Goal: Task Accomplishment & Management: Use online tool/utility

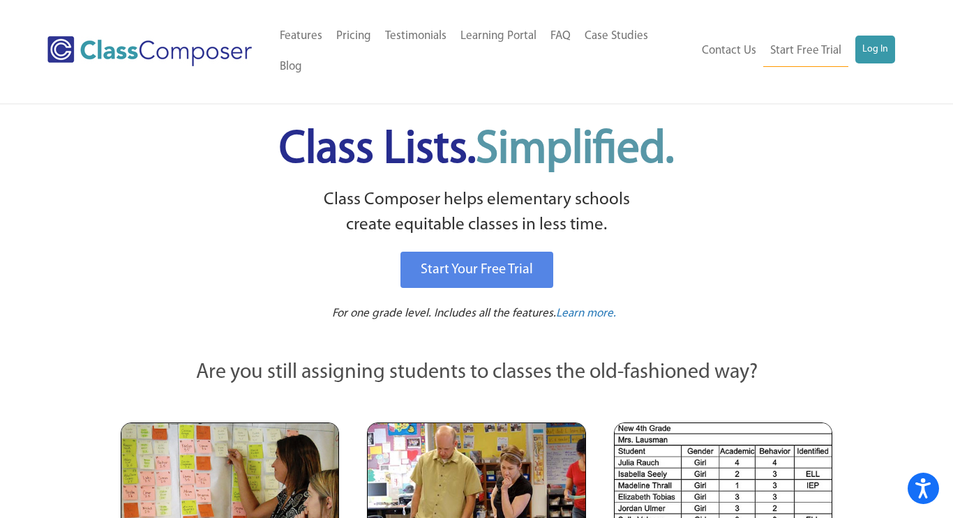
click at [873, 50] on ul "Contact Us Start Free Trial Log In" at bounding box center [795, 51] width 200 height 31
click at [873, 19] on div "Menu Home Old Features Pricing Testimonials Learning Portal FAQ Case Studies Bl…" at bounding box center [475, 51] width 857 height 103
click at [873, 36] on link "Log In" at bounding box center [875, 50] width 40 height 28
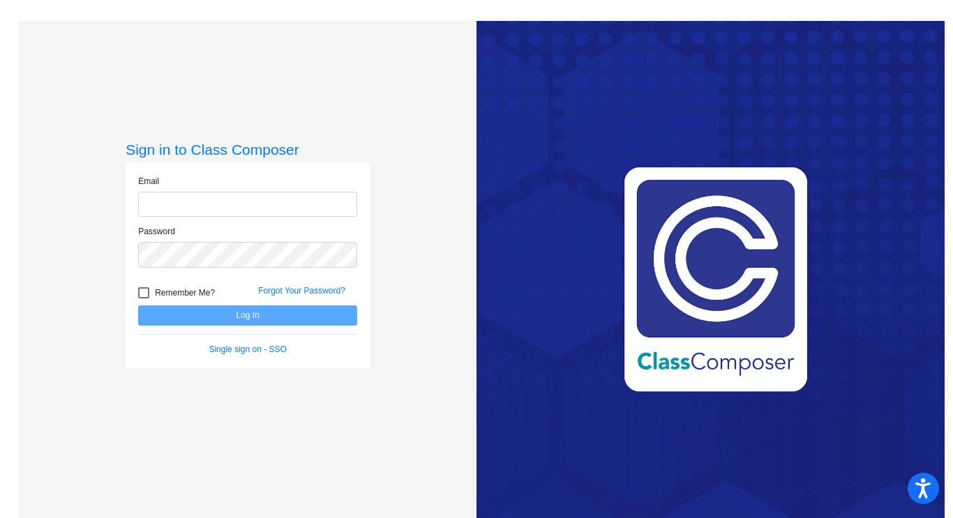
type input "[PERSON_NAME][EMAIL_ADDRESS][DOMAIN_NAME]"
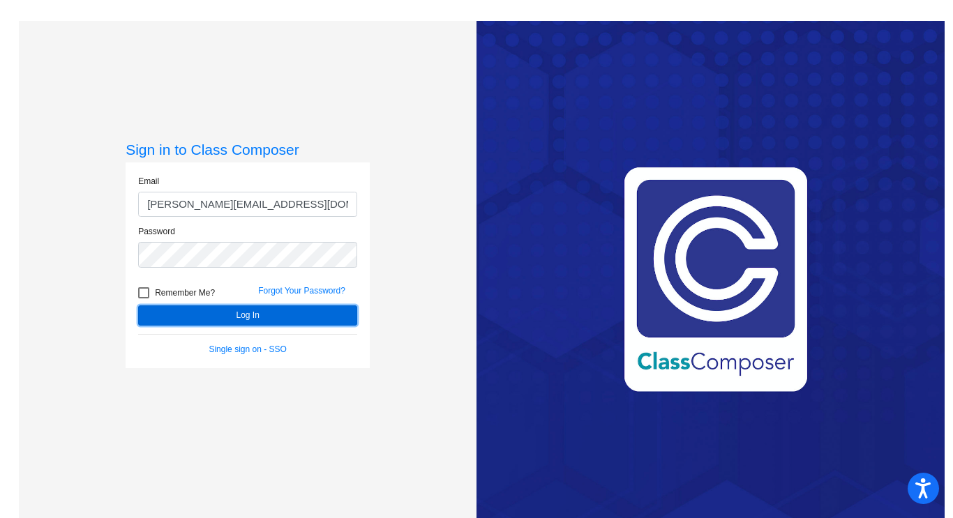
click at [228, 320] on button "Log In" at bounding box center [247, 316] width 219 height 20
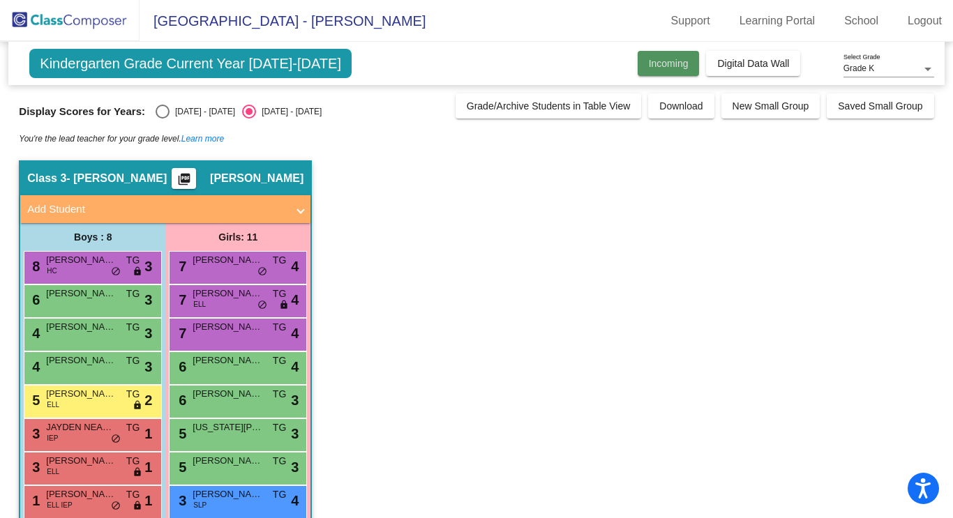
click at [647, 73] on button "Incoming" at bounding box center [669, 63] width 62 height 25
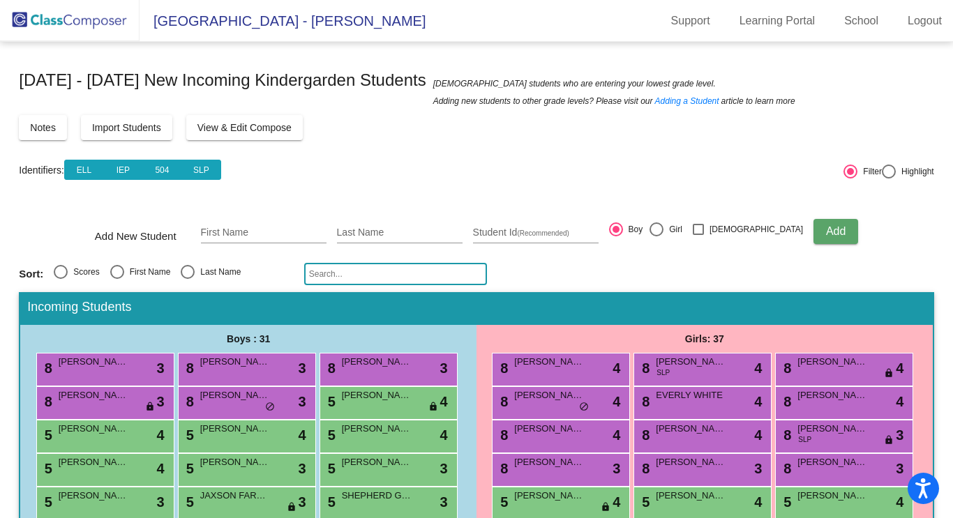
click at [236, 128] on span "View & Edit Compose" at bounding box center [244, 127] width 94 height 11
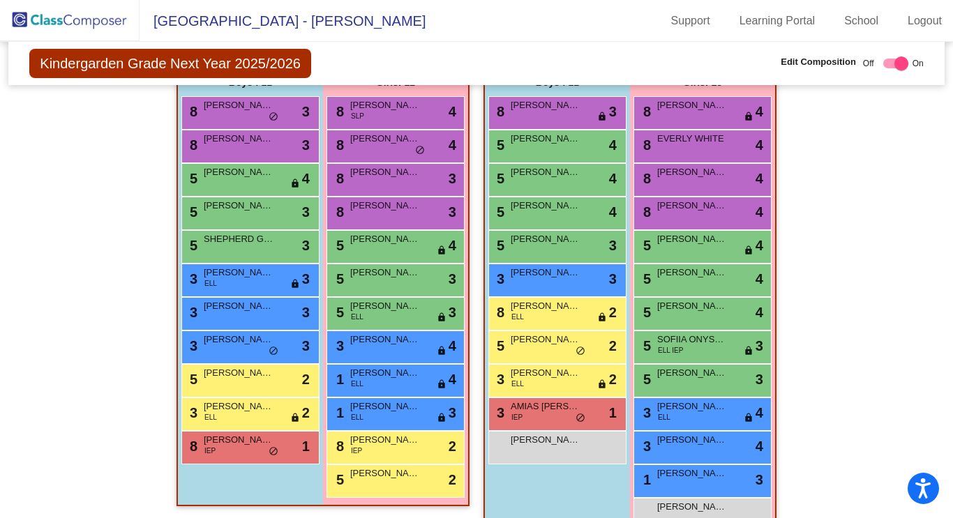
scroll to position [881, 0]
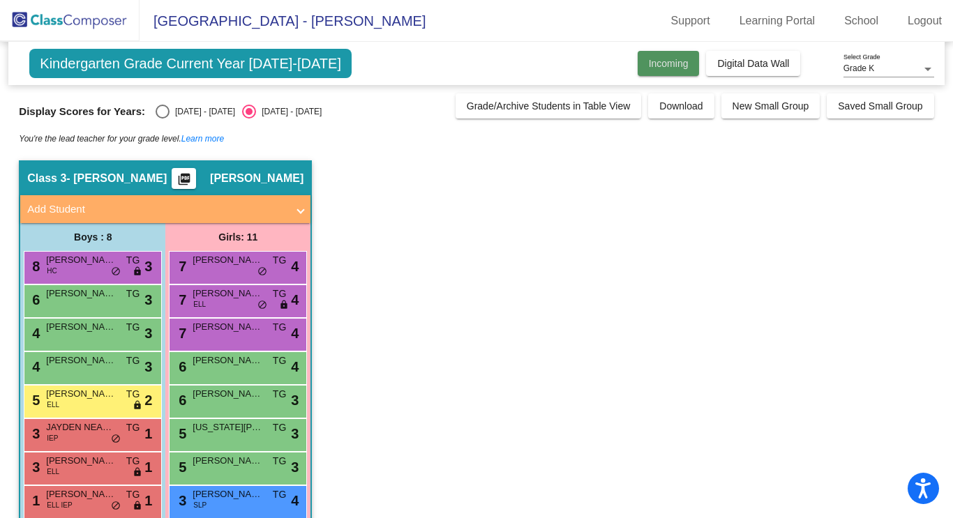
click at [678, 71] on button "Incoming" at bounding box center [669, 63] width 62 height 25
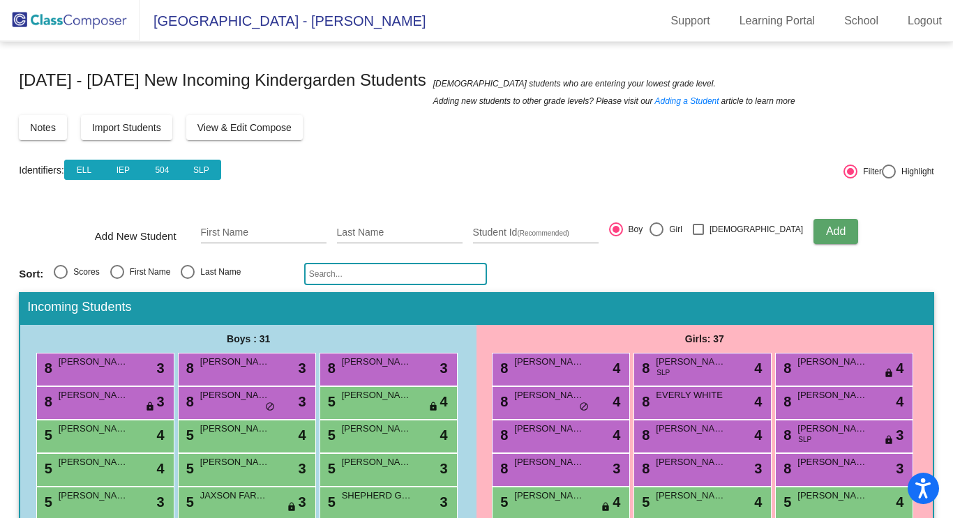
click at [239, 133] on button "View & Edit Compose" at bounding box center [244, 127] width 117 height 25
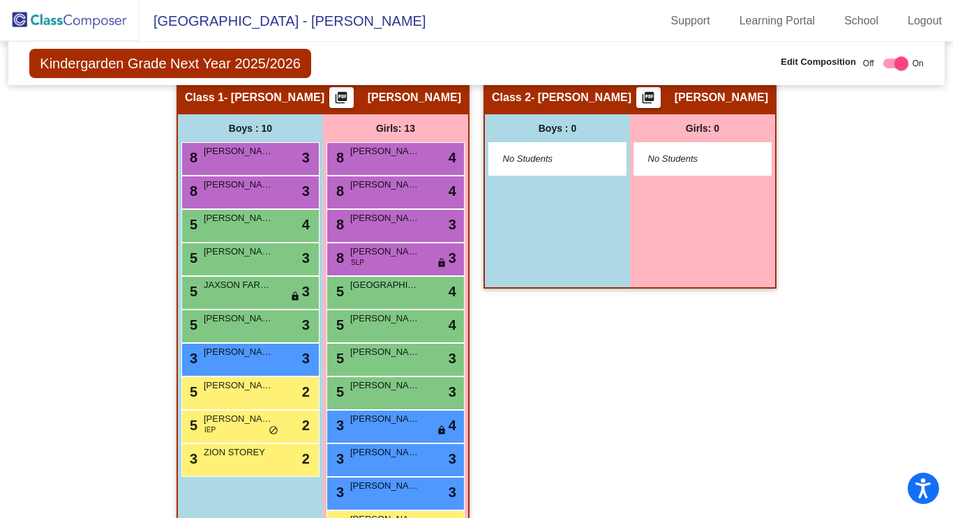
scroll to position [307, 0]
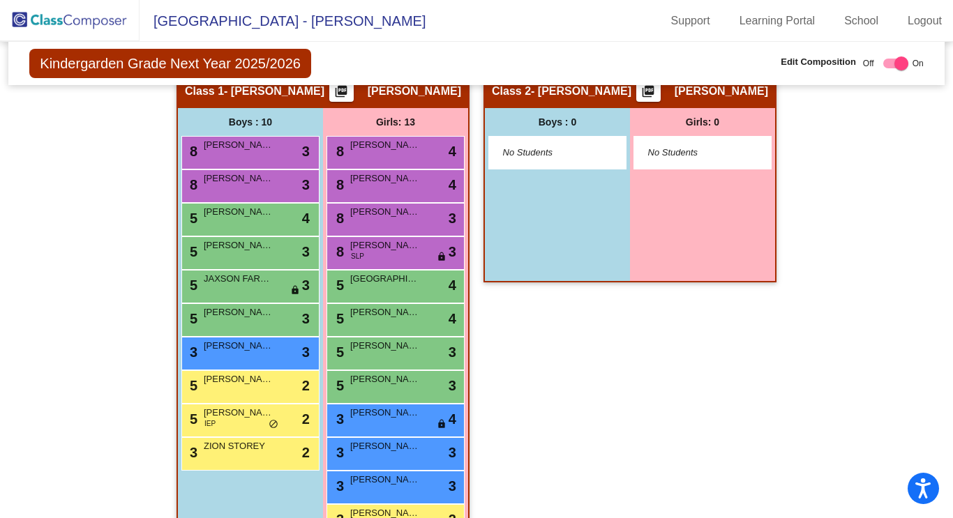
click at [345, 84] on div "Kindergarden Grade Next Year 2025/2026 Edit Composition Off On Incoming Digital…" at bounding box center [476, 63] width 936 height 43
click at [348, 94] on mat-icon "picture_as_pdf" at bounding box center [341, 94] width 17 height 20
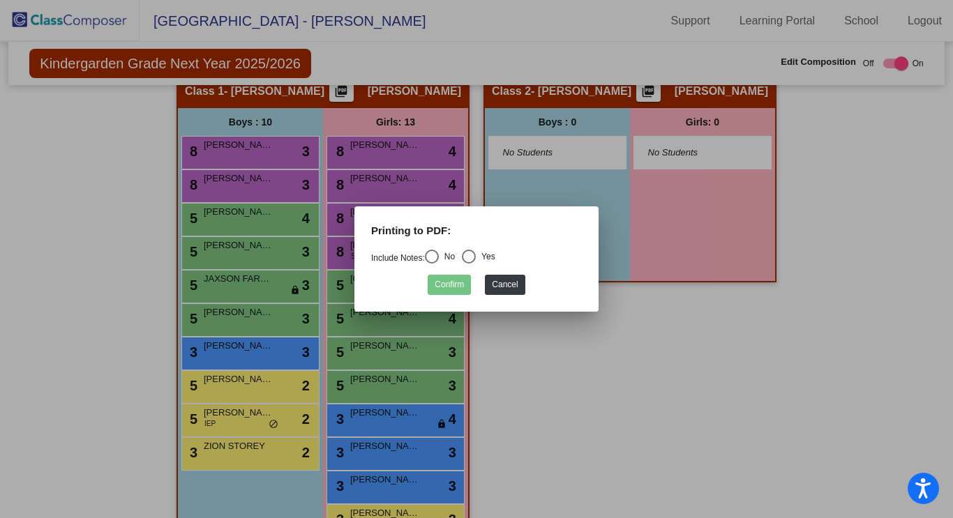
click at [439, 257] on div "Select an option" at bounding box center [432, 257] width 14 height 14
click at [432, 264] on input "No" at bounding box center [431, 264] width 1 height 1
radio input "true"
click at [453, 287] on button "Confirm" at bounding box center [449, 285] width 43 height 20
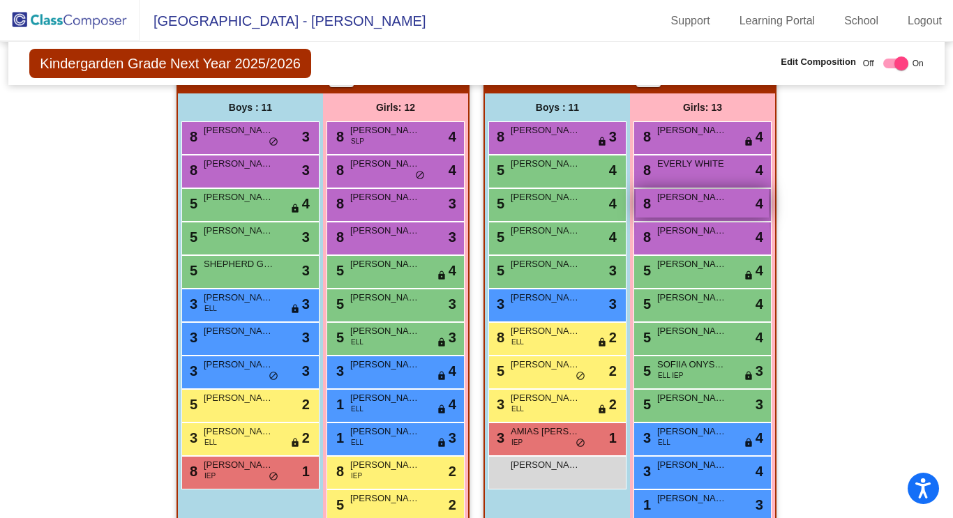
scroll to position [843, 0]
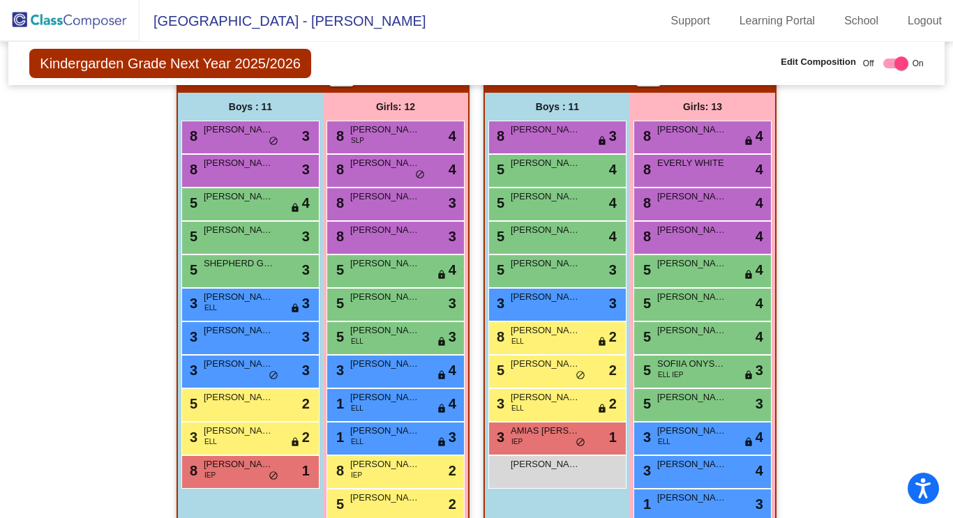
click at [875, 199] on div "Hallway - Hallway Class picture_as_pdf Add Student First Name Last Name Student…" at bounding box center [476, 57] width 915 height 1041
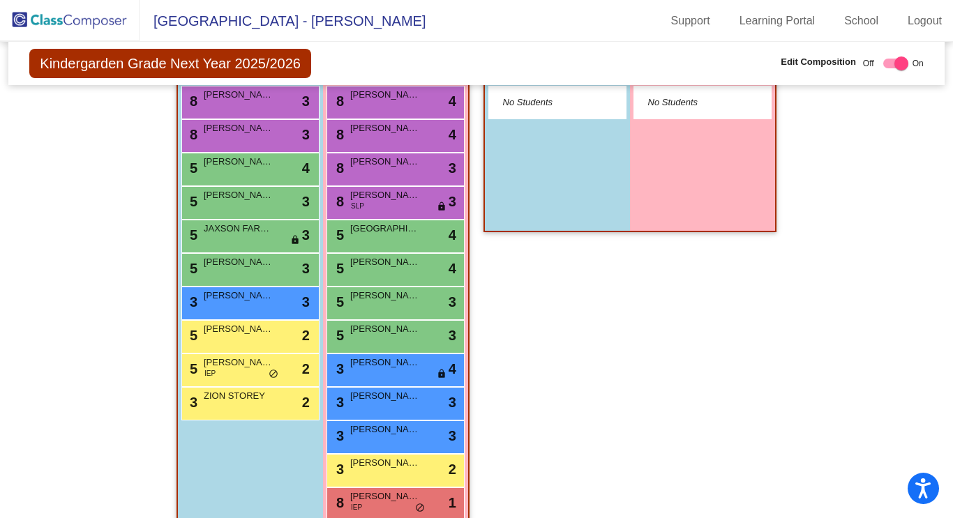
scroll to position [354, 0]
